Goal: Book appointment/travel/reservation

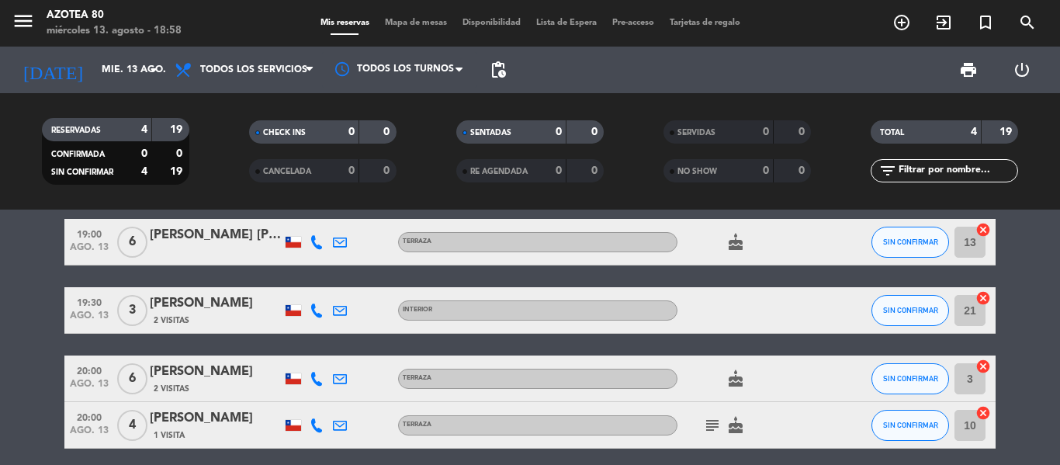
scroll to position [24, 0]
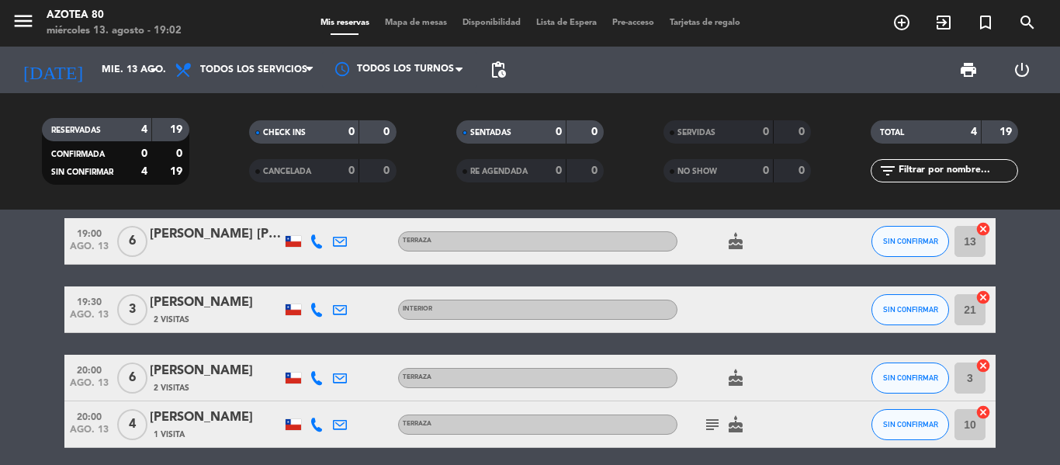
click at [907, 23] on icon "add_circle_outline" at bounding box center [902, 22] width 19 height 19
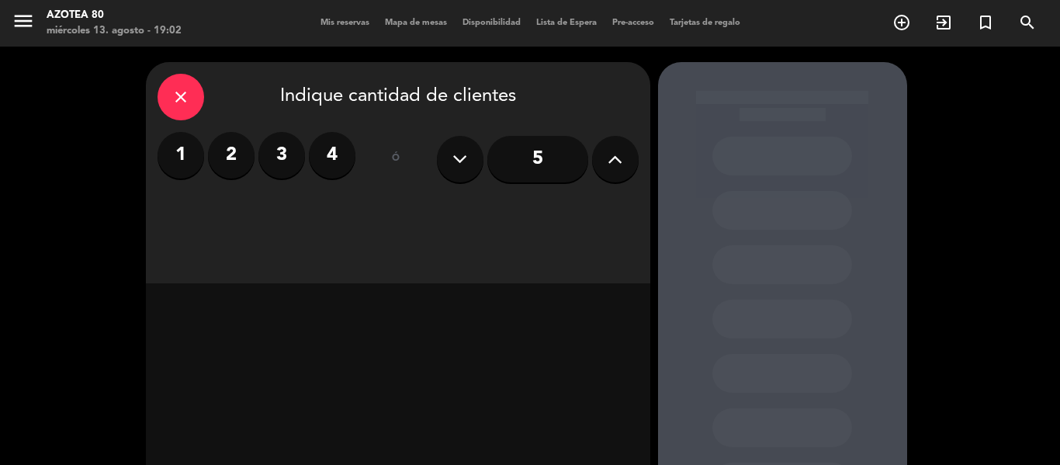
click at [231, 177] on label "2" at bounding box center [231, 155] width 47 height 47
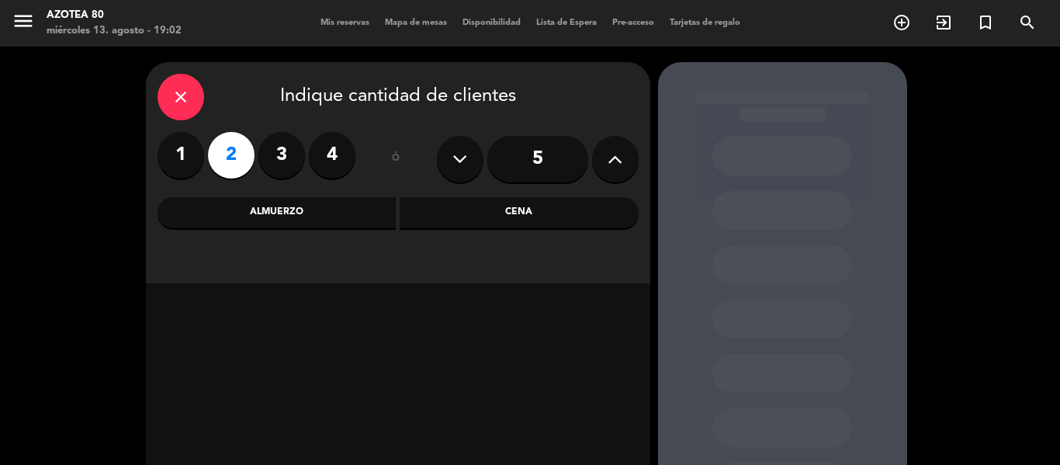
click at [515, 224] on div "Cena" at bounding box center [519, 212] width 239 height 31
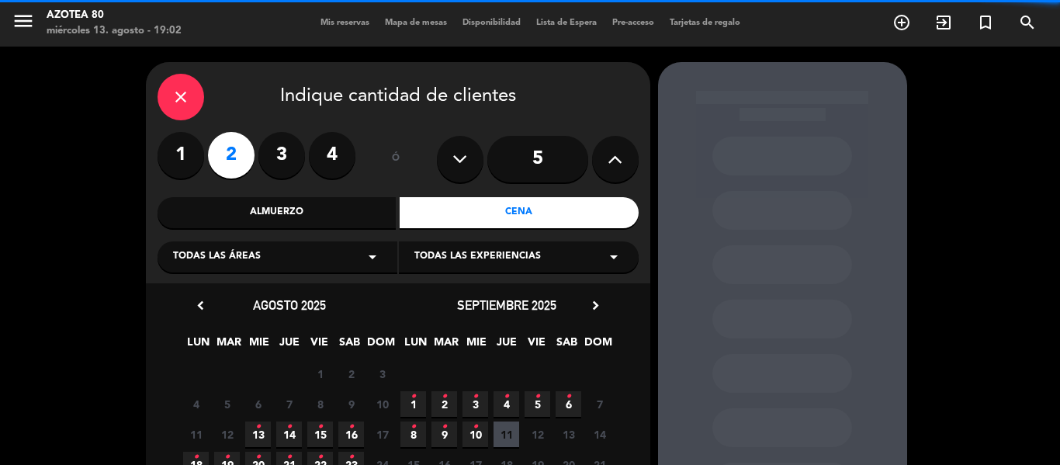
click at [302, 270] on div "Todas las áreas arrow_drop_down" at bounding box center [278, 256] width 240 height 31
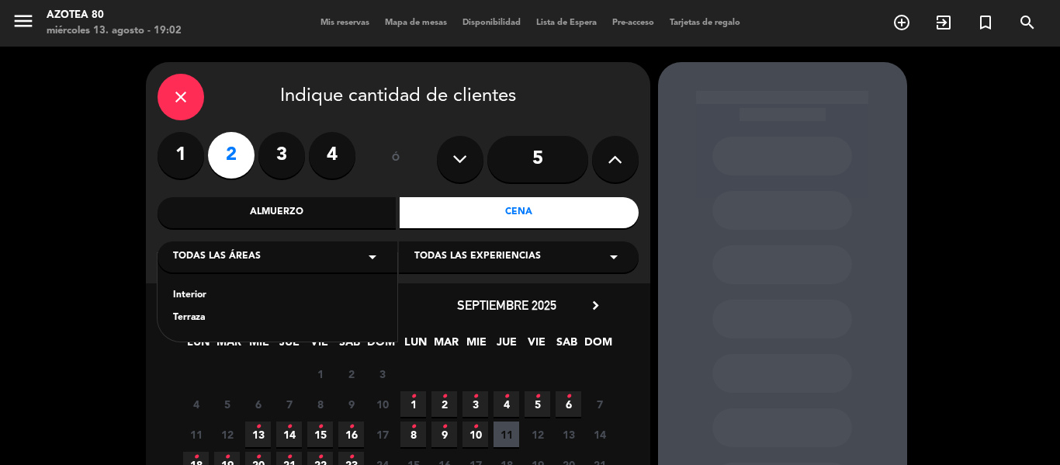
click at [215, 325] on div "Terraza" at bounding box center [277, 319] width 209 height 16
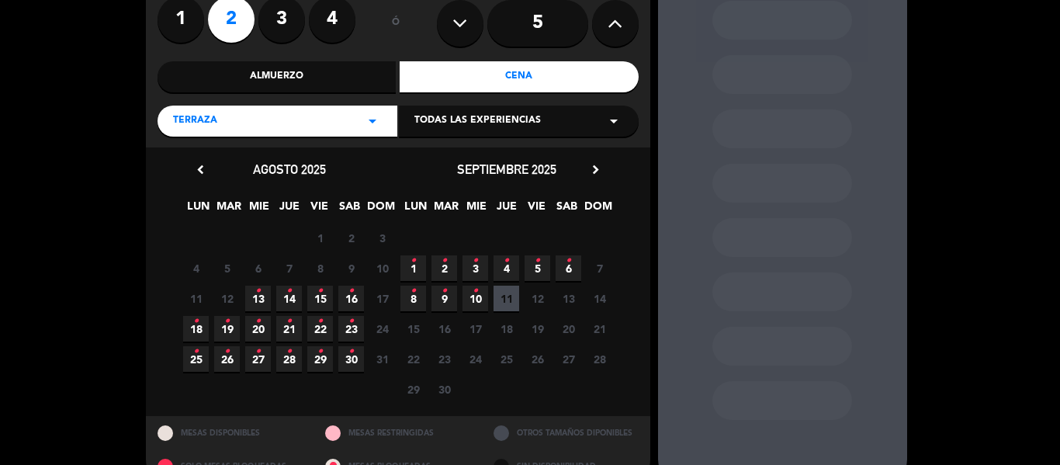
scroll to position [152, 0]
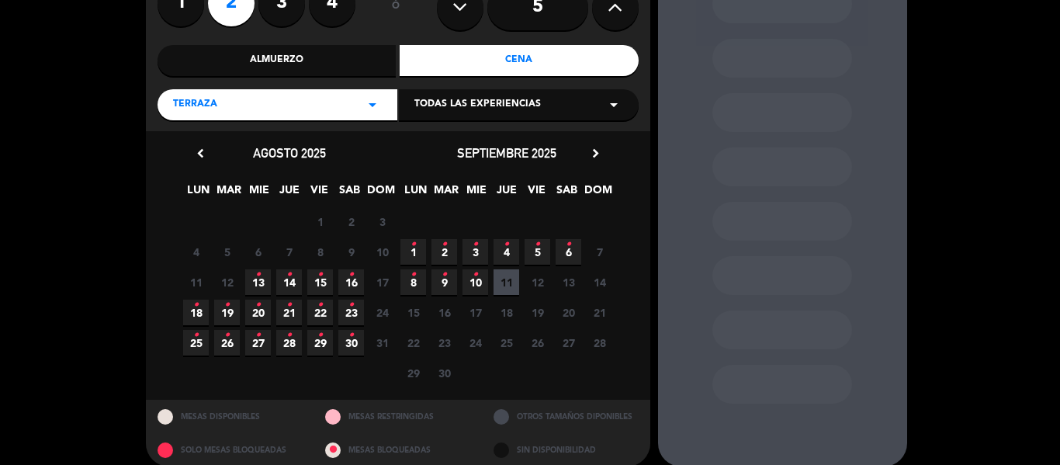
click at [279, 272] on span "14 •" at bounding box center [289, 282] width 26 height 26
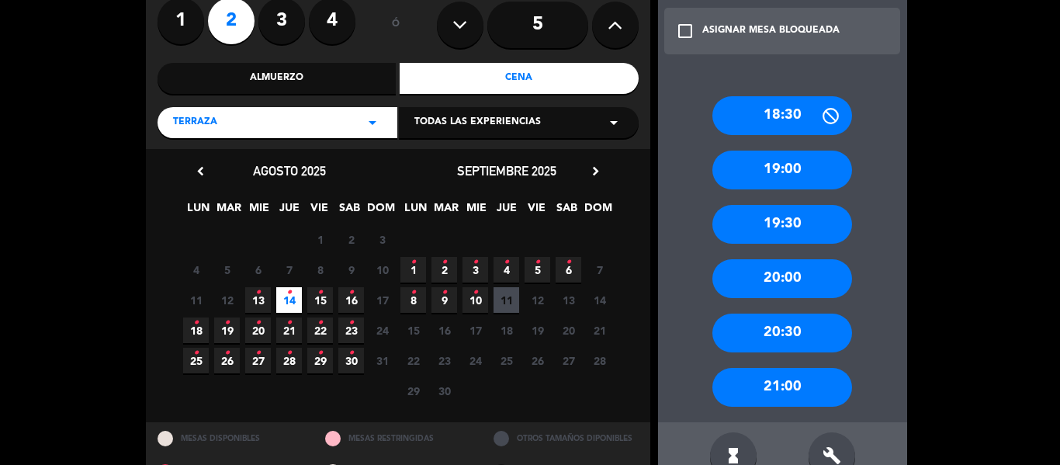
scroll to position [146, 0]
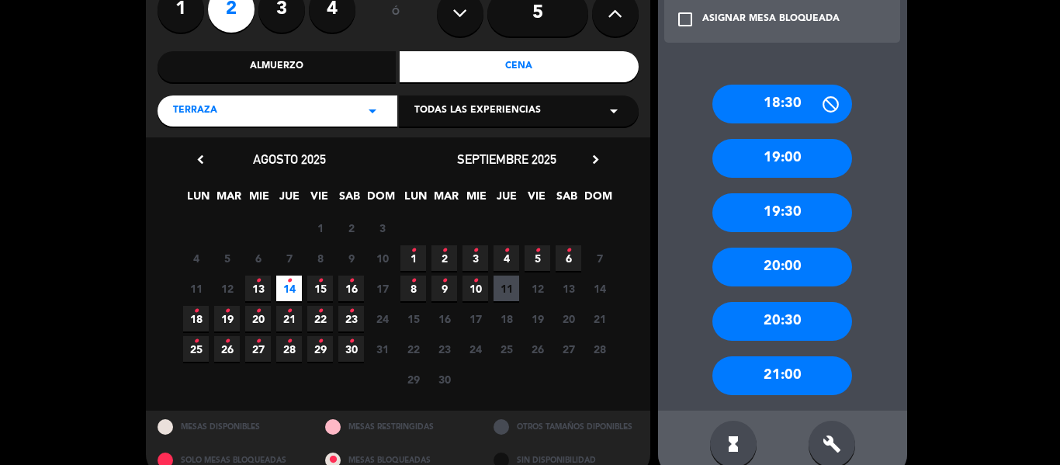
click at [776, 215] on div "19:30" at bounding box center [783, 212] width 140 height 39
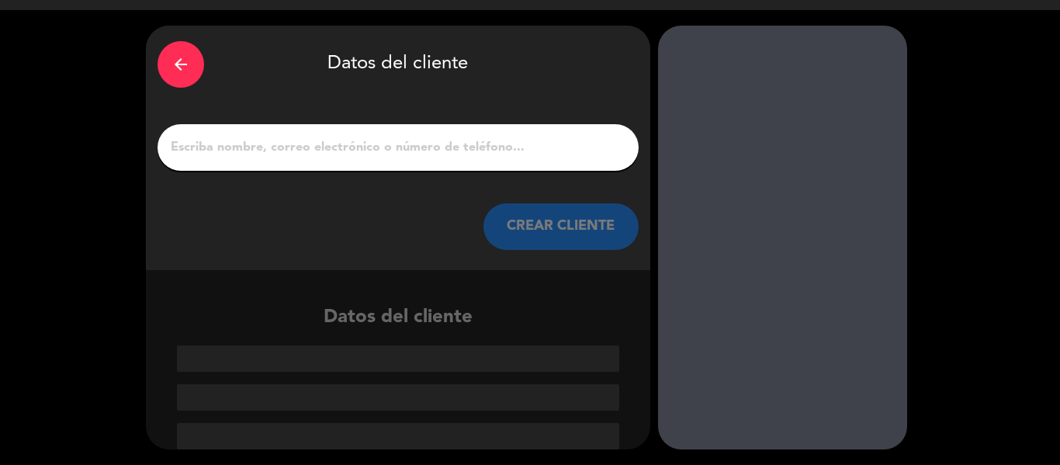
scroll to position [36, 0]
click at [415, 155] on input "1" at bounding box center [398, 148] width 458 height 22
click at [442, 149] on input "1" at bounding box center [398, 148] width 458 height 22
paste input "[PERSON_NAME]"
type input "[PERSON_NAME]"
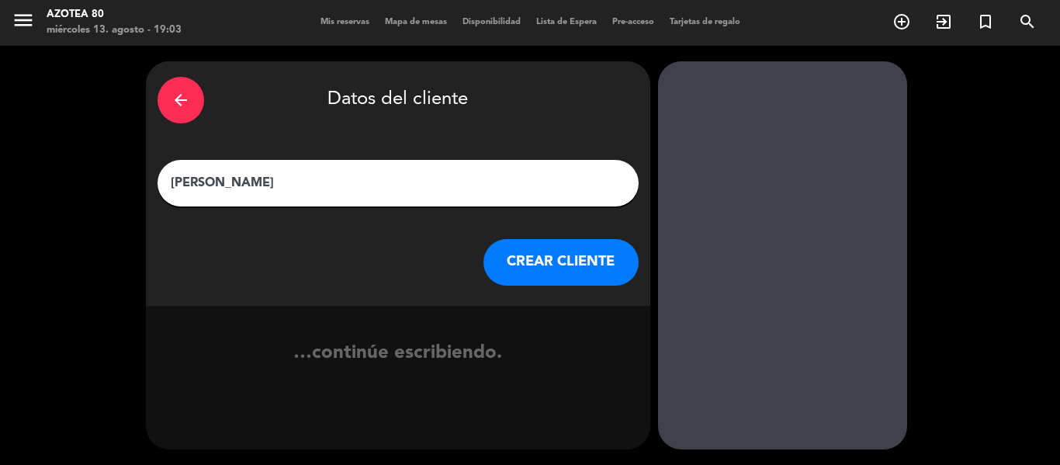
scroll to position [1, 0]
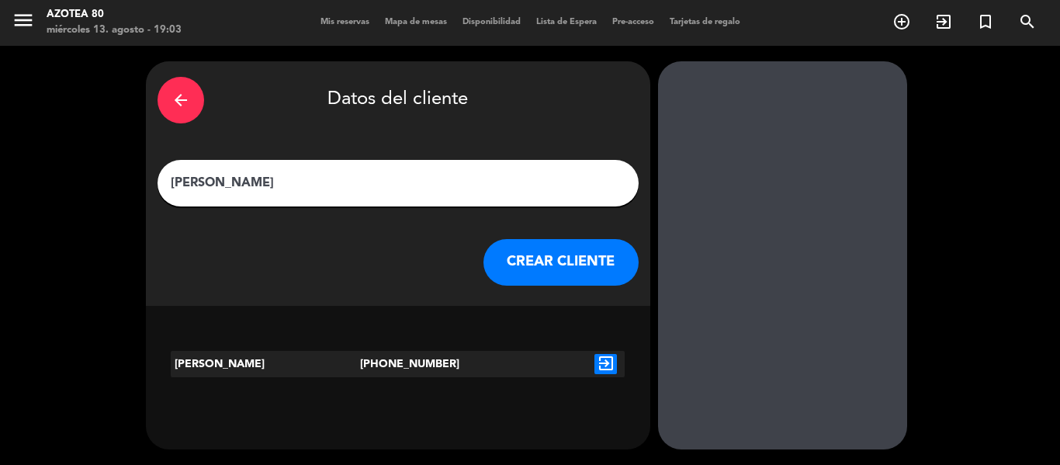
click at [572, 269] on button "CREAR CLIENTE" at bounding box center [561, 262] width 155 height 47
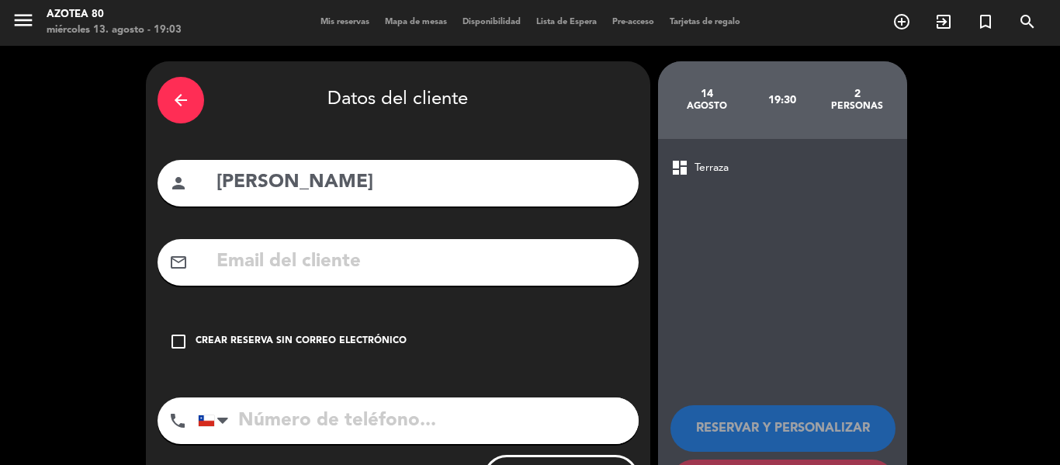
click at [170, 92] on div "arrow_back" at bounding box center [181, 100] width 47 height 47
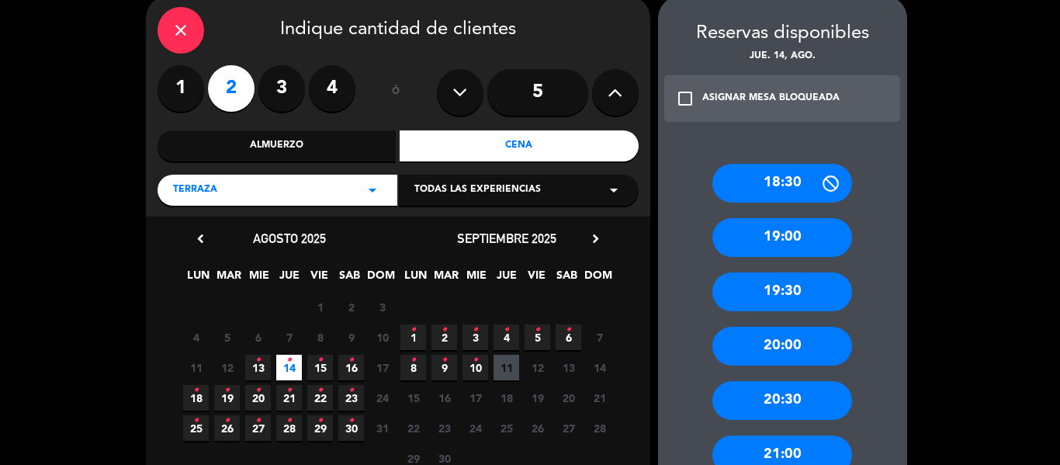
scroll to position [74, 0]
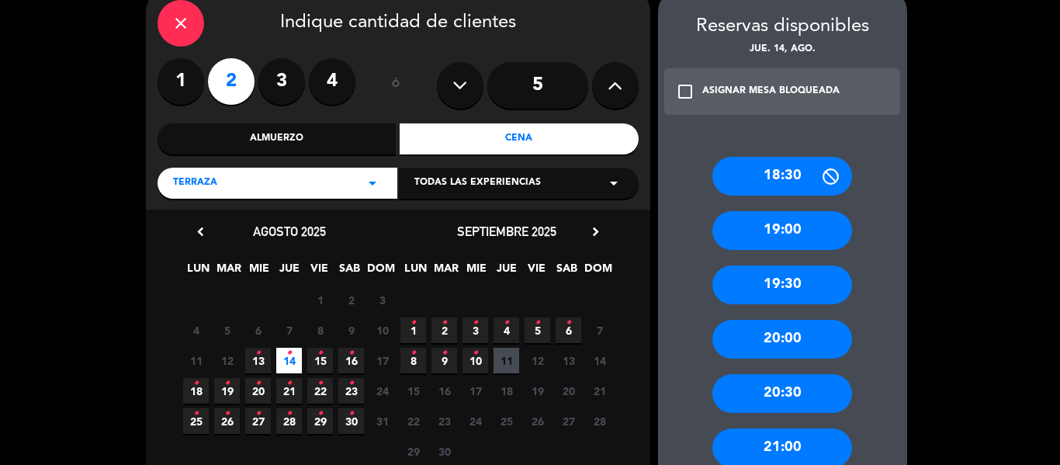
click at [777, 287] on div "19:30" at bounding box center [783, 285] width 140 height 39
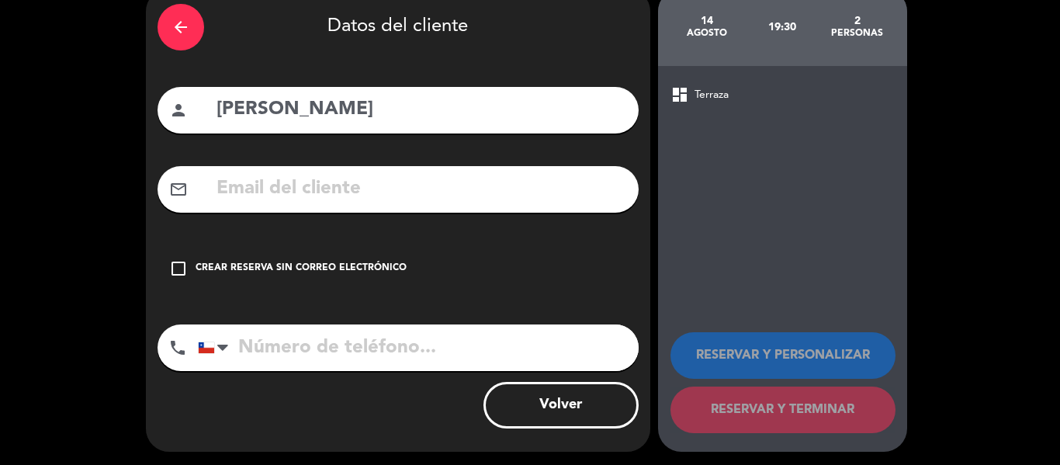
click at [431, 120] on input "[PERSON_NAME]" at bounding box center [421, 110] width 412 height 32
type input "F"
paste input "[PERSON_NAME]"
type input "[PERSON_NAME]"
click at [552, 245] on div "arrow_back Datos del cliente person [PERSON_NAME] mail_outline check_box_outlin…" at bounding box center [398, 219] width 505 height 463
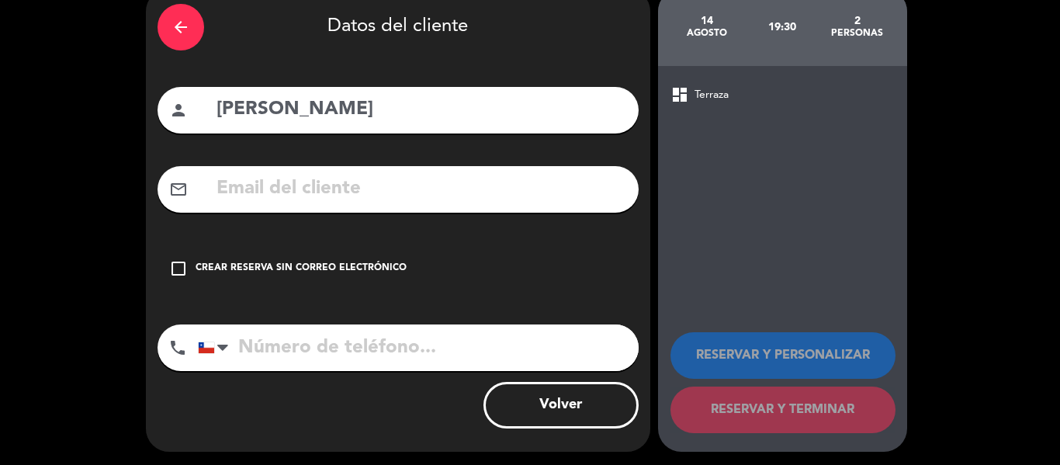
click at [181, 266] on icon "check_box_outline_blank" at bounding box center [178, 268] width 19 height 19
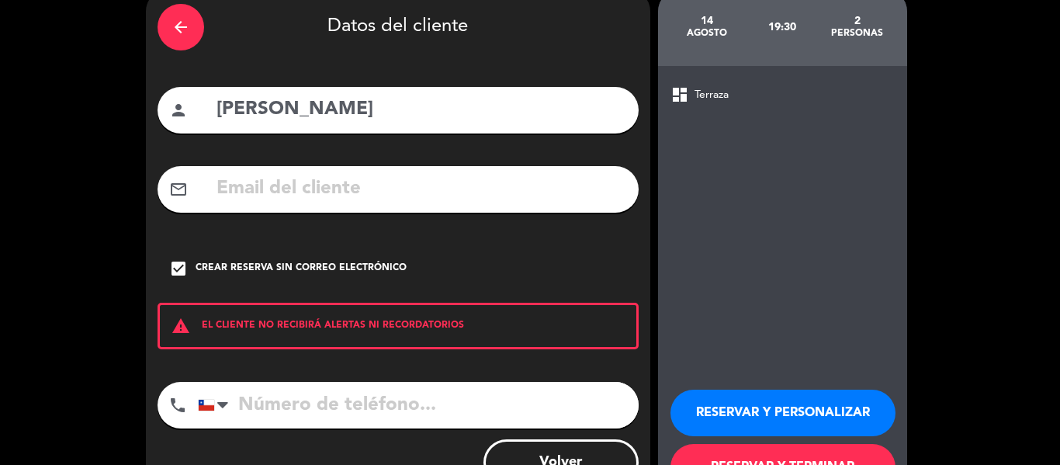
click at [328, 409] on input "tel" at bounding box center [418, 405] width 441 height 47
paste input "9 6227 2194"
type input "9 6227 2194"
click at [794, 410] on button "RESERVAR Y PERSONALIZAR" at bounding box center [783, 413] width 225 height 47
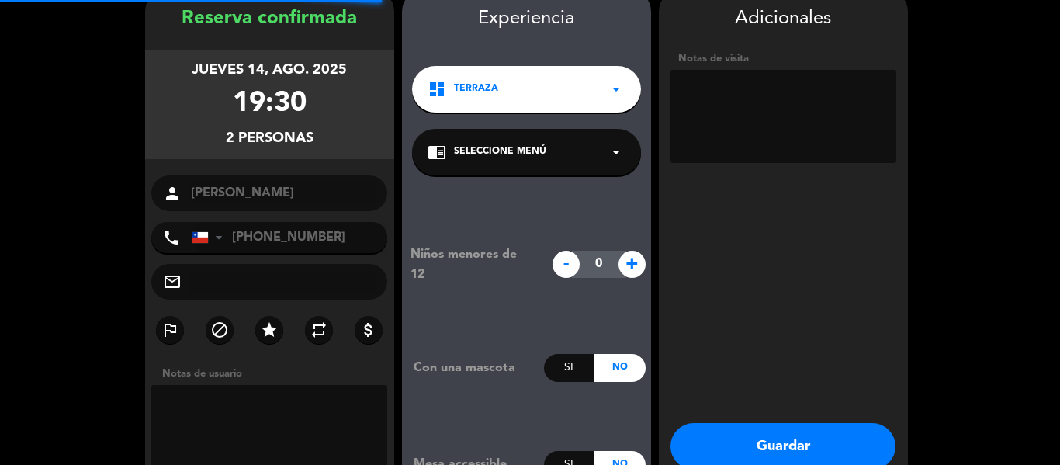
scroll to position [62, 0]
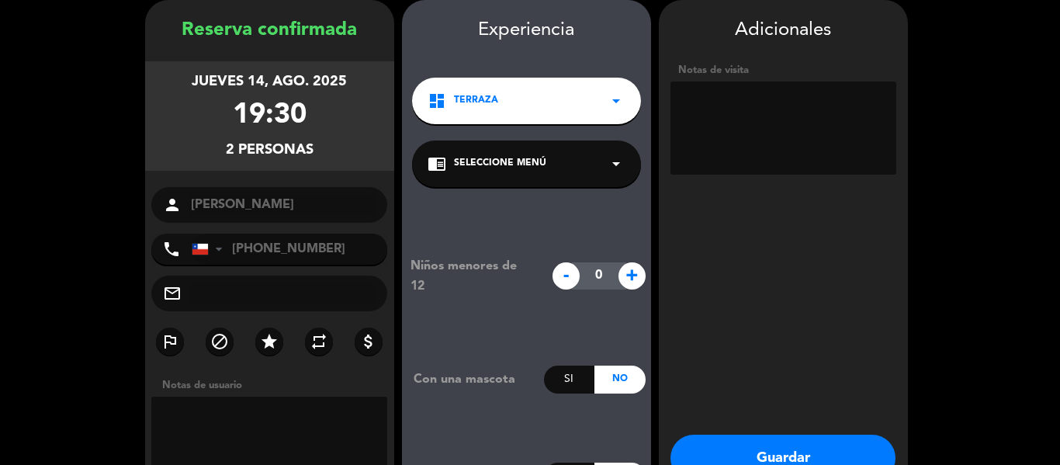
click at [533, 171] on span "Seleccione Menú" at bounding box center [500, 164] width 92 height 16
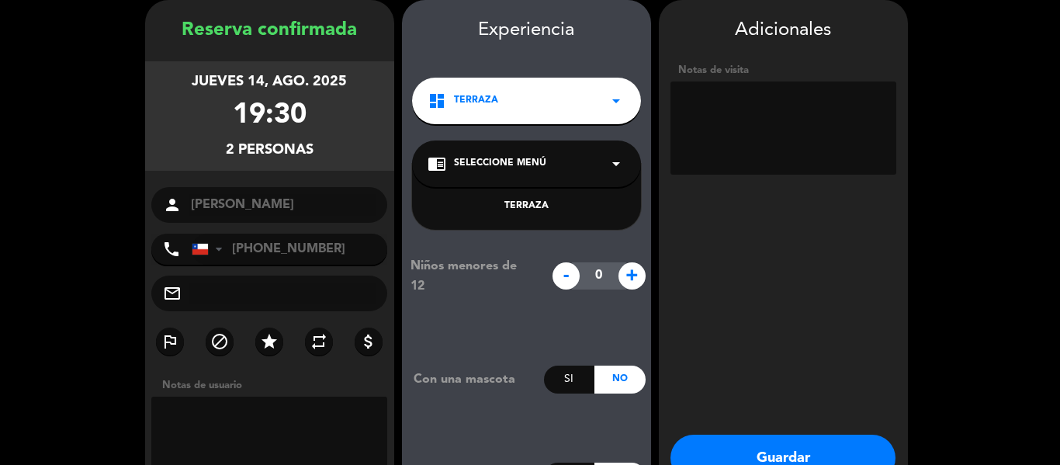
click at [557, 210] on div "TERRAZA" at bounding box center [527, 207] width 198 height 16
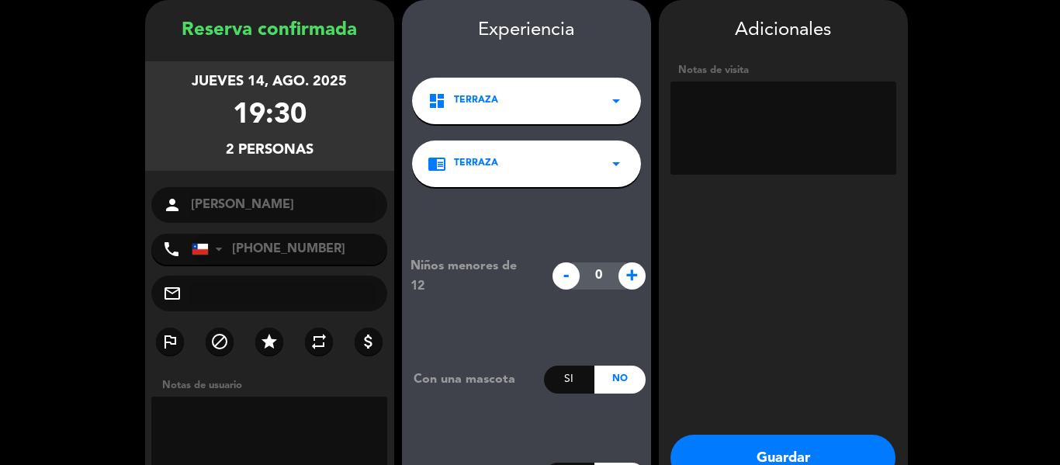
click at [763, 110] on textarea at bounding box center [784, 128] width 226 height 93
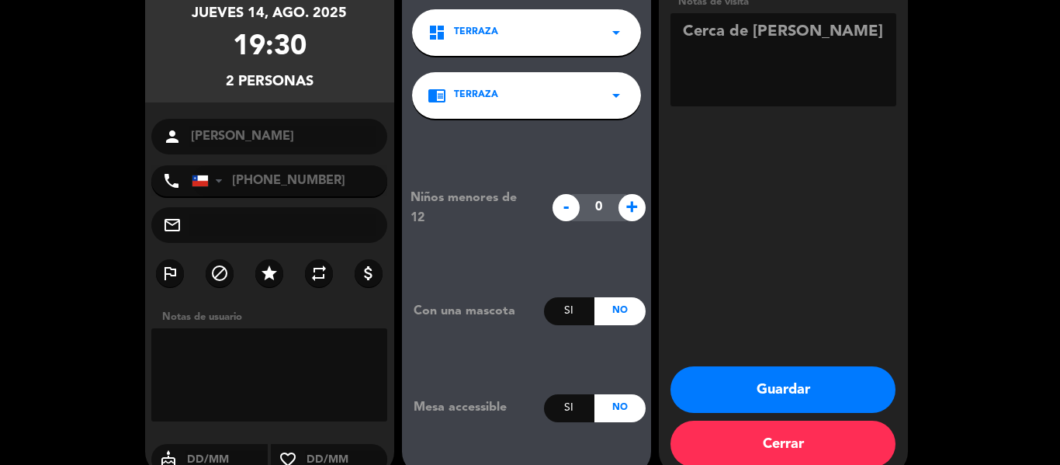
scroll to position [131, 0]
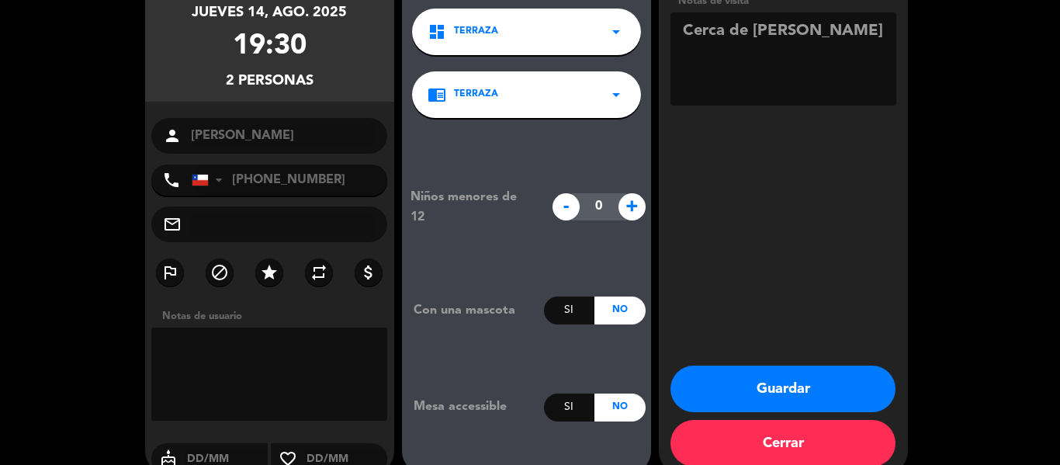
type textarea "Cerca de [PERSON_NAME]"
click at [814, 377] on button "Guardar" at bounding box center [783, 389] width 225 height 47
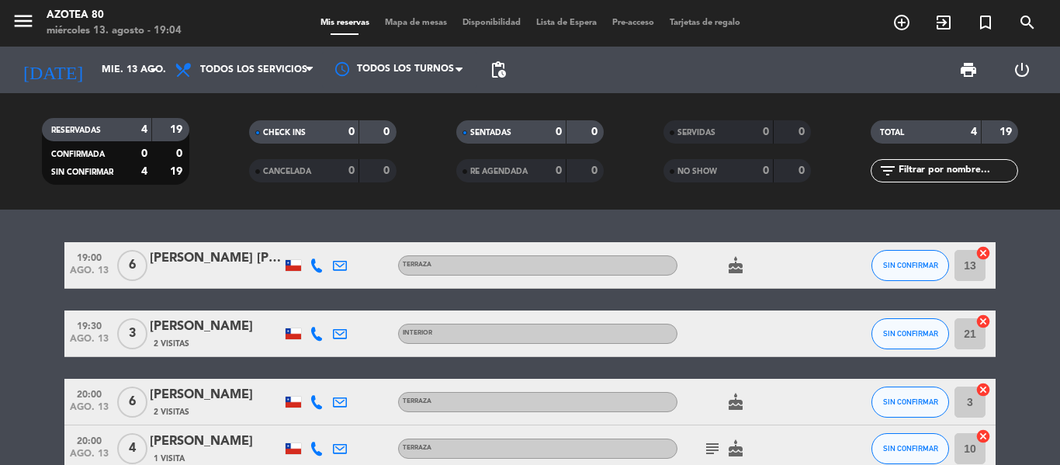
click at [130, 126] on div "4" at bounding box center [131, 130] width 31 height 18
click at [123, 57] on input "mié. 13 ago." at bounding box center [159, 70] width 131 height 26
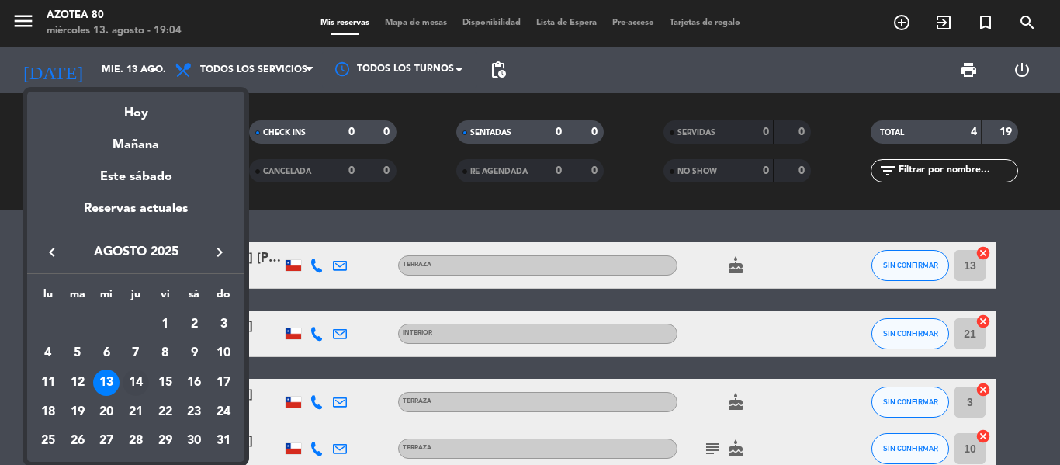
click at [140, 387] on div "14" at bounding box center [136, 383] width 26 height 26
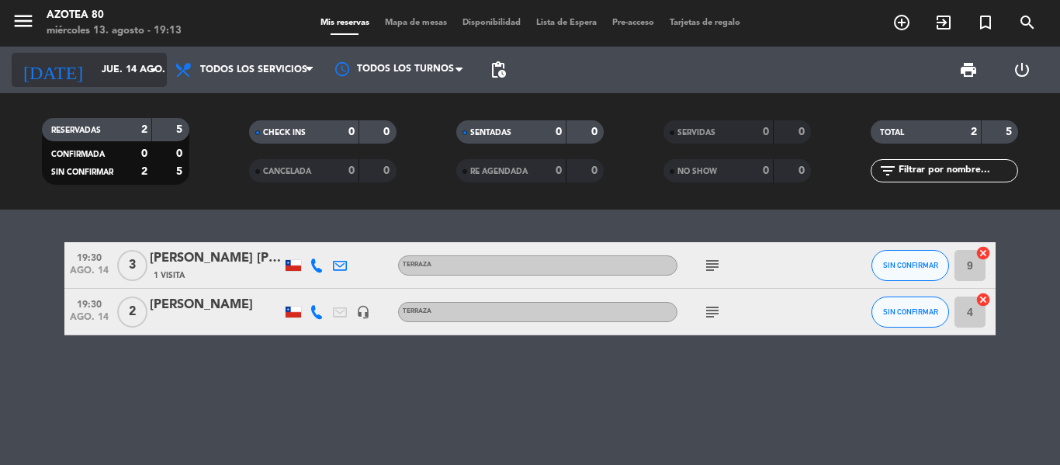
click at [94, 66] on input "jue. 14 ago." at bounding box center [159, 70] width 131 height 26
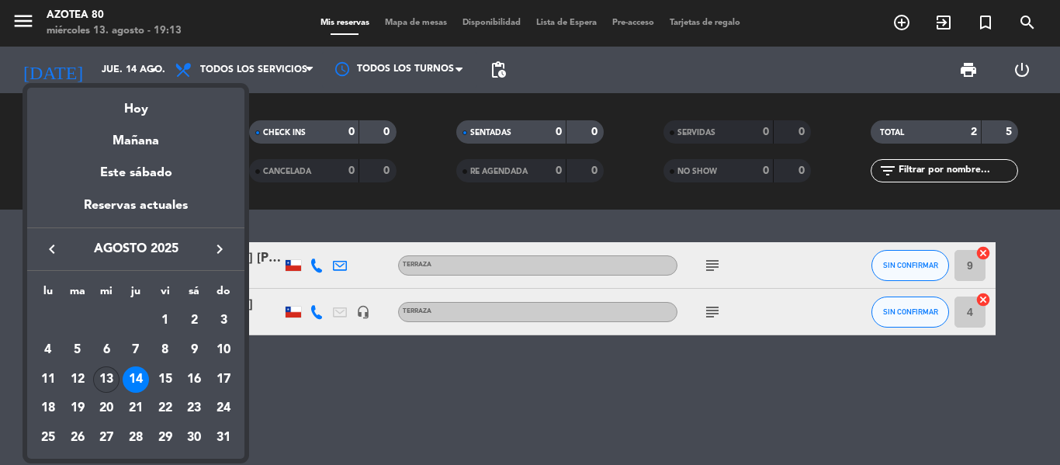
click at [103, 372] on div "13" at bounding box center [106, 379] width 26 height 26
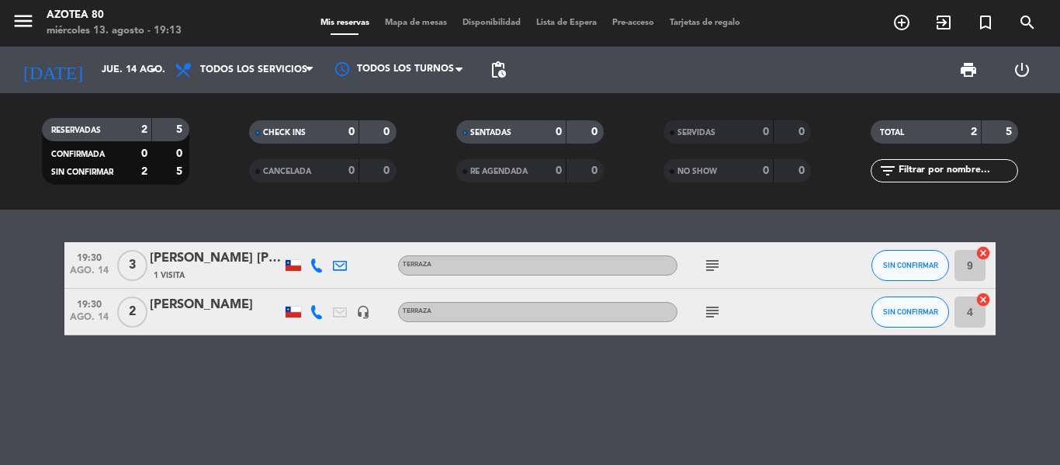
type input "mié. 13 ago."
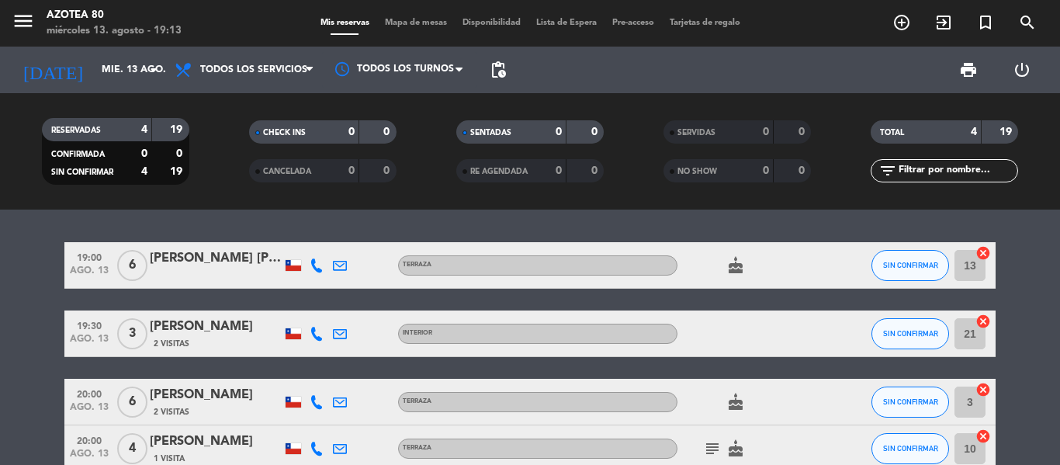
click at [901, 272] on button "SIN CONFIRMAR" at bounding box center [911, 265] width 78 height 31
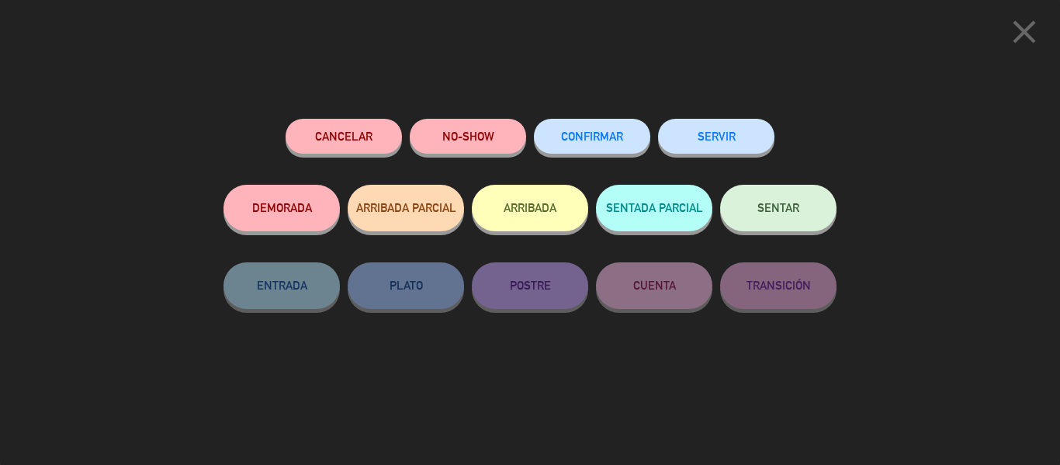
click at [710, 146] on button "SERVIR" at bounding box center [716, 136] width 116 height 35
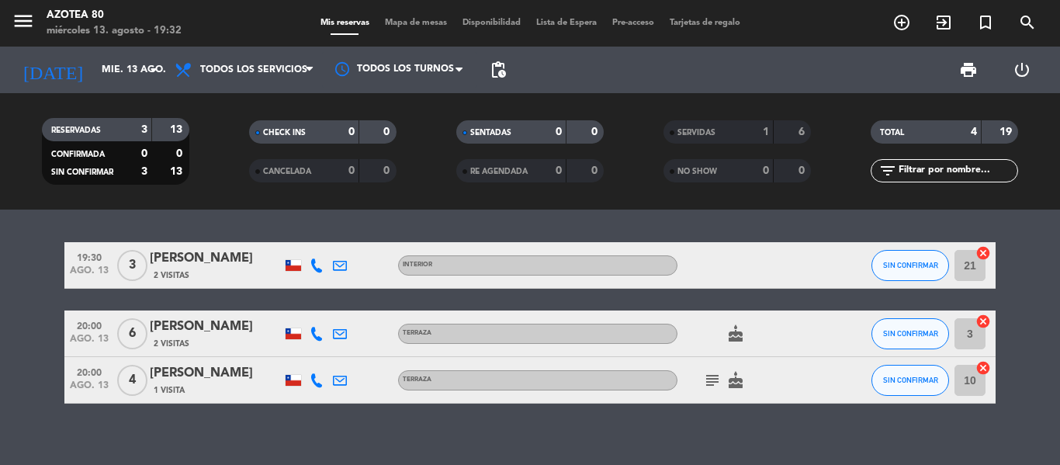
click at [197, 281] on div "2 Visitas" at bounding box center [216, 275] width 132 height 13
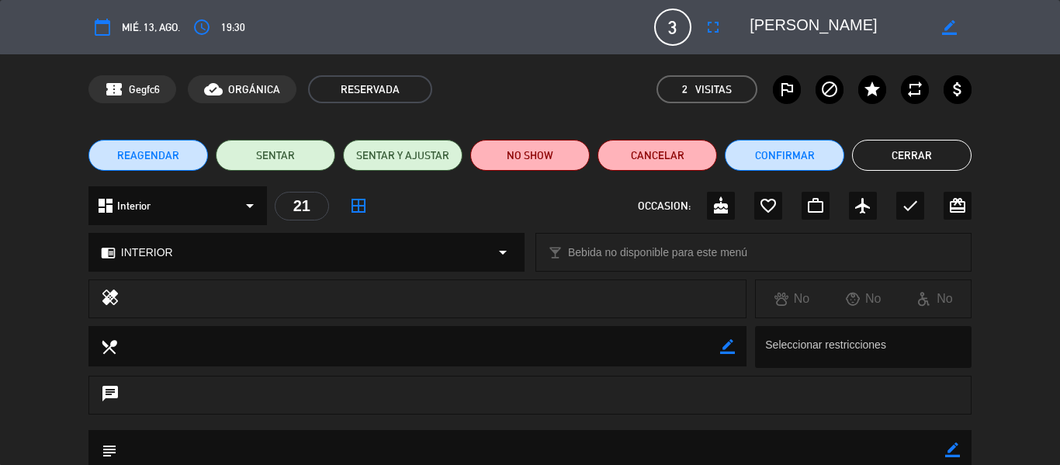
click at [216, 38] on button "access_time" at bounding box center [202, 27] width 28 height 28
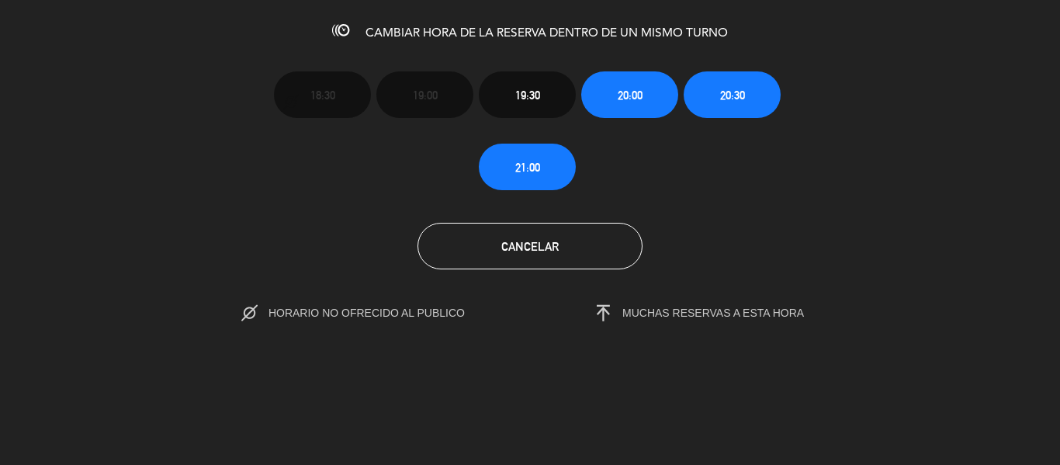
click at [717, 102] on button "20:30" at bounding box center [732, 94] width 97 height 47
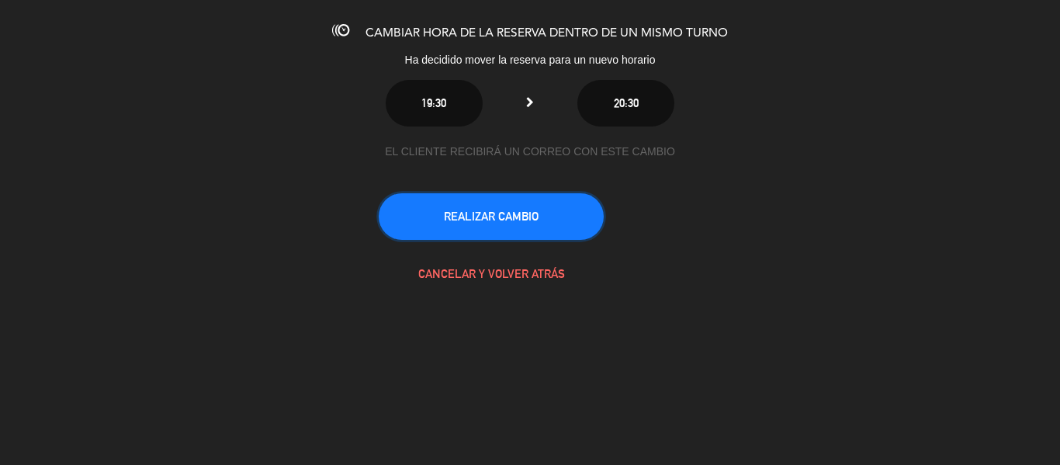
click at [520, 230] on button "REALIZAR CAMBIO" at bounding box center [491, 216] width 225 height 47
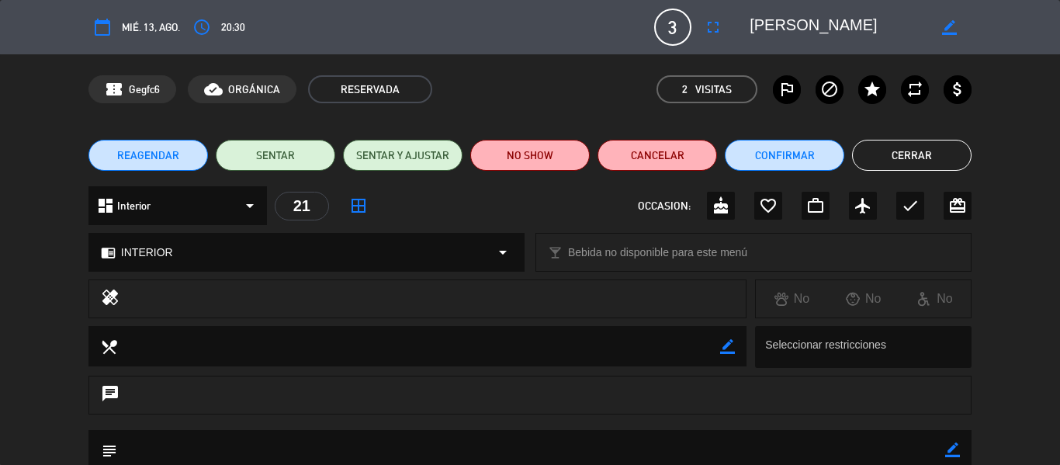
click at [904, 169] on button "Cerrar" at bounding box center [912, 155] width 120 height 31
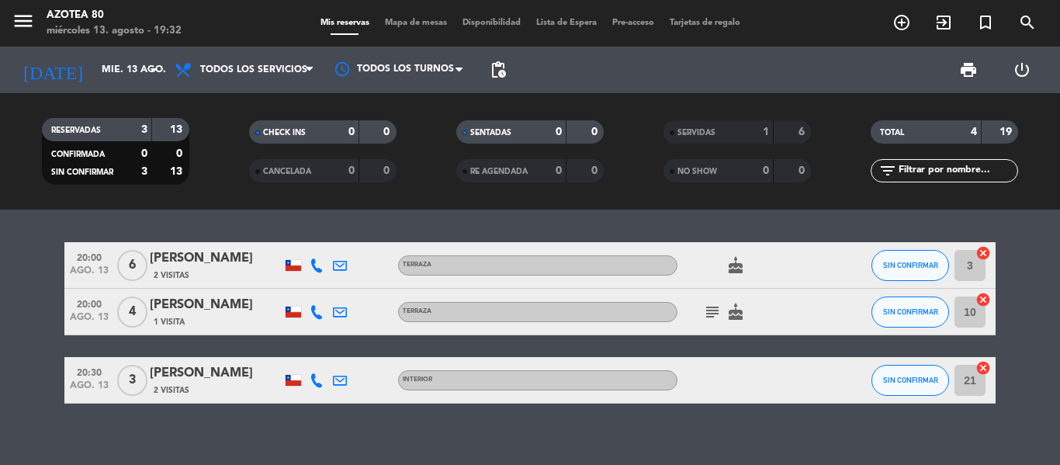
click at [719, 320] on icon "subject" at bounding box center [712, 312] width 19 height 19
click at [541, 222] on div "20:00 ago. 13 6 [PERSON_NAME] 2 Visitas TERRAZA cake SIN CONFIRMAR 3 cancel 20:…" at bounding box center [530, 337] width 1060 height 255
